Goal: Task Accomplishment & Management: Manage account settings

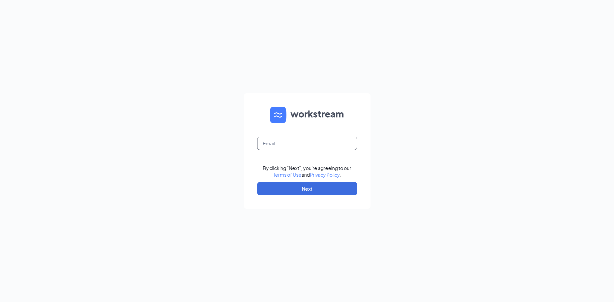
click at [315, 144] on input "text" at bounding box center [307, 143] width 100 height 13
type input "julieknapton@bleedblue.net"
click at [311, 188] on button "Next" at bounding box center [307, 188] width 100 height 13
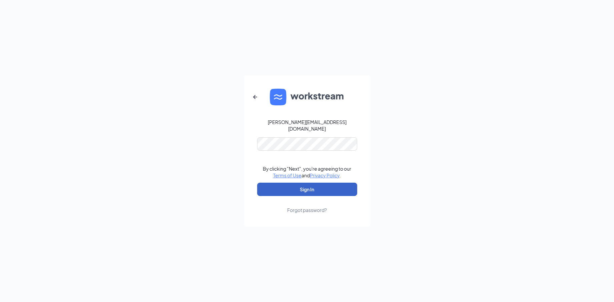
click at [317, 184] on button "Sign In" at bounding box center [307, 189] width 100 height 13
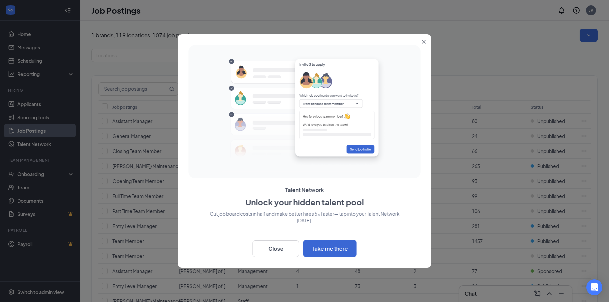
click at [422, 41] on button "Close" at bounding box center [425, 40] width 12 height 12
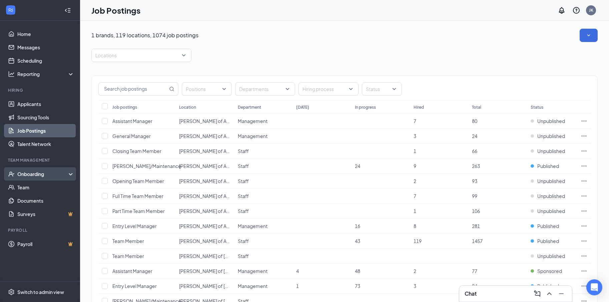
click at [36, 178] on div "Onboarding" at bounding box center [42, 174] width 51 height 7
click at [30, 228] on link "Activity log" at bounding box center [45, 227] width 57 height 13
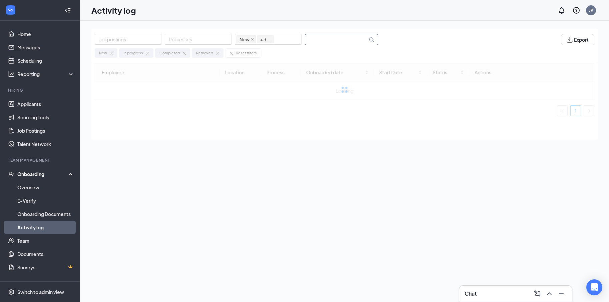
click at [324, 39] on input "text" at bounding box center [336, 39] width 62 height 10
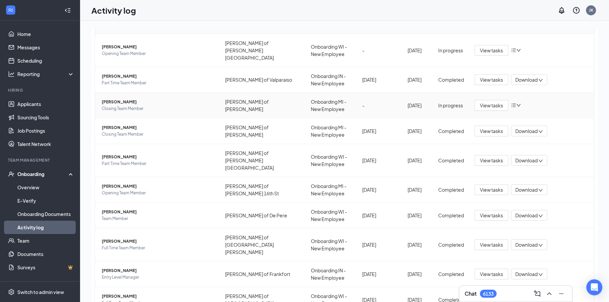
scroll to position [61, 0]
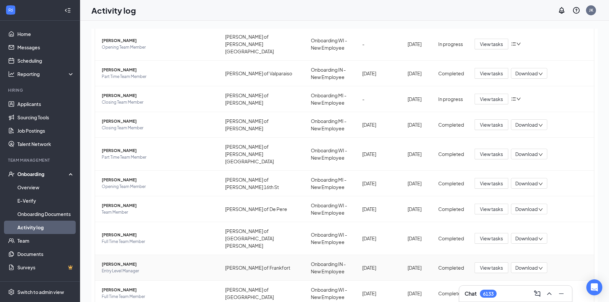
click at [110, 261] on span "[PERSON_NAME]" at bounding box center [158, 264] width 113 height 7
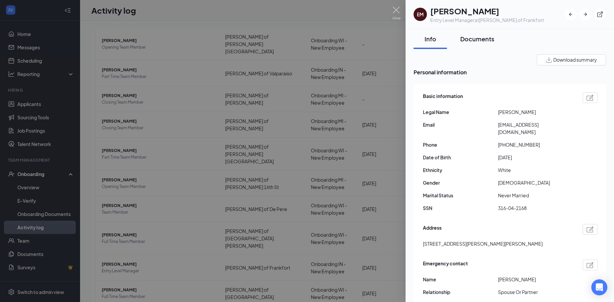
click at [476, 40] on div "Documents" at bounding box center [478, 39] width 34 height 8
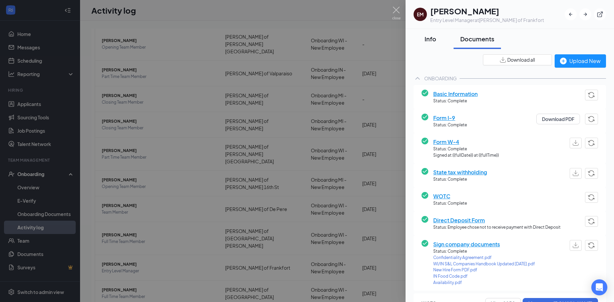
click at [432, 35] on div "Info" at bounding box center [430, 39] width 20 height 8
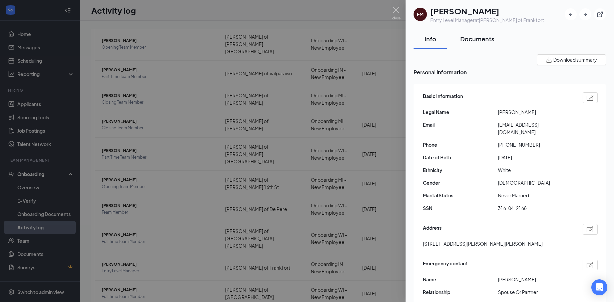
click at [487, 38] on div "Documents" at bounding box center [478, 39] width 34 height 8
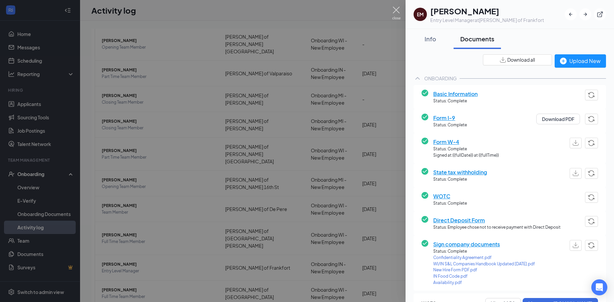
click at [396, 9] on img at bounding box center [396, 13] width 8 height 13
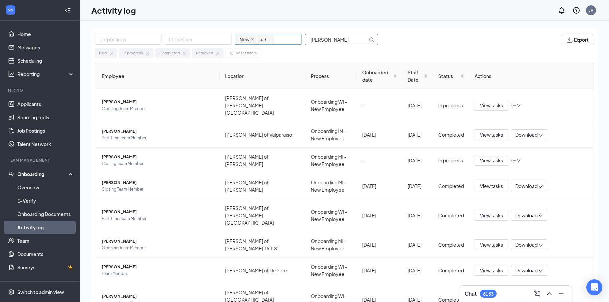
drag, startPoint x: 328, startPoint y: 41, endPoint x: 289, endPoint y: 41, distance: 39.7
click at [289, 41] on div "Job postings Processes New In progress Completed Removed + 3 ... [PERSON_NAME]" at bounding box center [240, 39] width 290 height 11
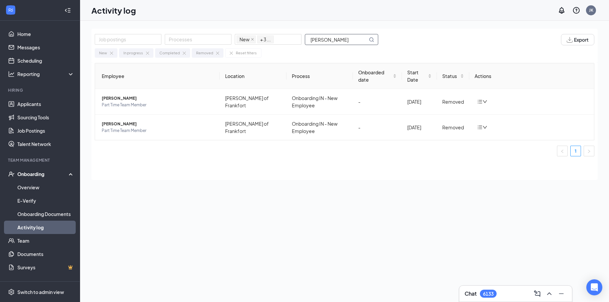
drag, startPoint x: 330, startPoint y: 37, endPoint x: 307, endPoint y: 37, distance: 22.4
click at [307, 37] on input "[PERSON_NAME]" at bounding box center [336, 39] width 62 height 10
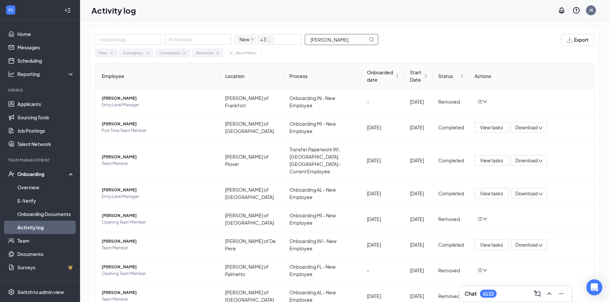
type input "[PERSON_NAME]"
click at [129, 101] on span "[PERSON_NAME]" at bounding box center [158, 98] width 113 height 7
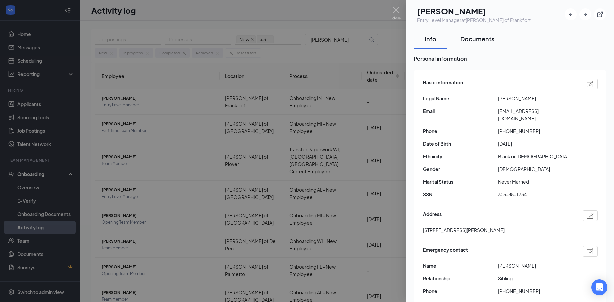
click at [483, 38] on div "Documents" at bounding box center [478, 39] width 34 height 8
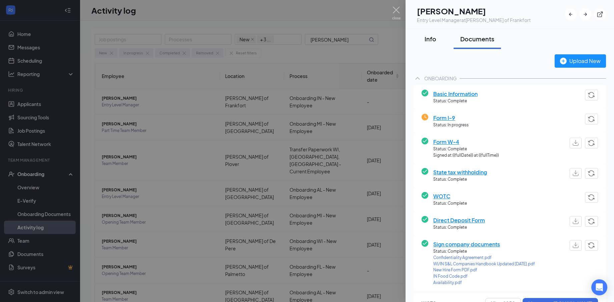
click at [425, 38] on div "Info" at bounding box center [430, 39] width 20 height 8
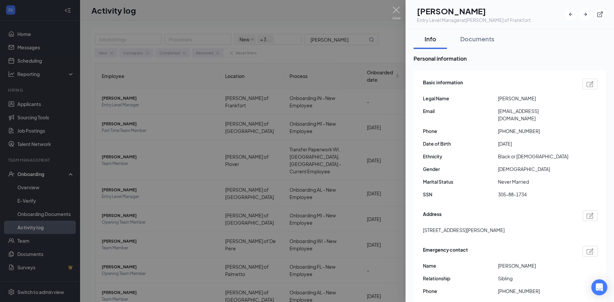
drag, startPoint x: 499, startPoint y: 112, endPoint x: 571, endPoint y: 115, distance: 72.1
click at [571, 115] on span "[EMAIL_ADDRESS][DOMAIN_NAME]" at bounding box center [535, 114] width 75 height 15
copy span "[EMAIL_ADDRESS][DOMAIN_NAME]"
click at [487, 41] on div "Documents" at bounding box center [478, 39] width 34 height 8
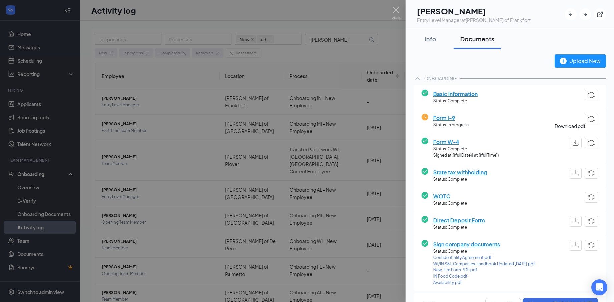
click at [573, 143] on img "button" at bounding box center [576, 143] width 6 height 6
click at [573, 174] on img "button" at bounding box center [576, 174] width 6 height 6
click at [398, 11] on img at bounding box center [396, 13] width 8 height 13
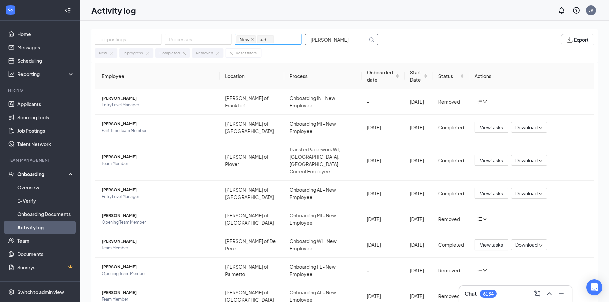
drag, startPoint x: 354, startPoint y: 41, endPoint x: 289, endPoint y: 43, distance: 65.1
click at [298, 44] on div "Job postings Processes New In progress Completed Removed + 3 ... [PERSON_NAME]" at bounding box center [240, 39] width 290 height 11
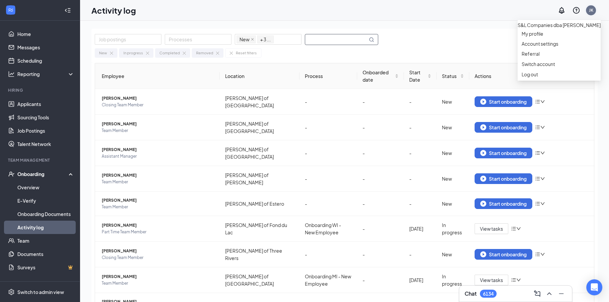
click at [594, 10] on div "JK" at bounding box center [591, 10] width 10 height 10
click at [535, 78] on div "Log out" at bounding box center [559, 74] width 75 height 7
